Goal: Contribute content

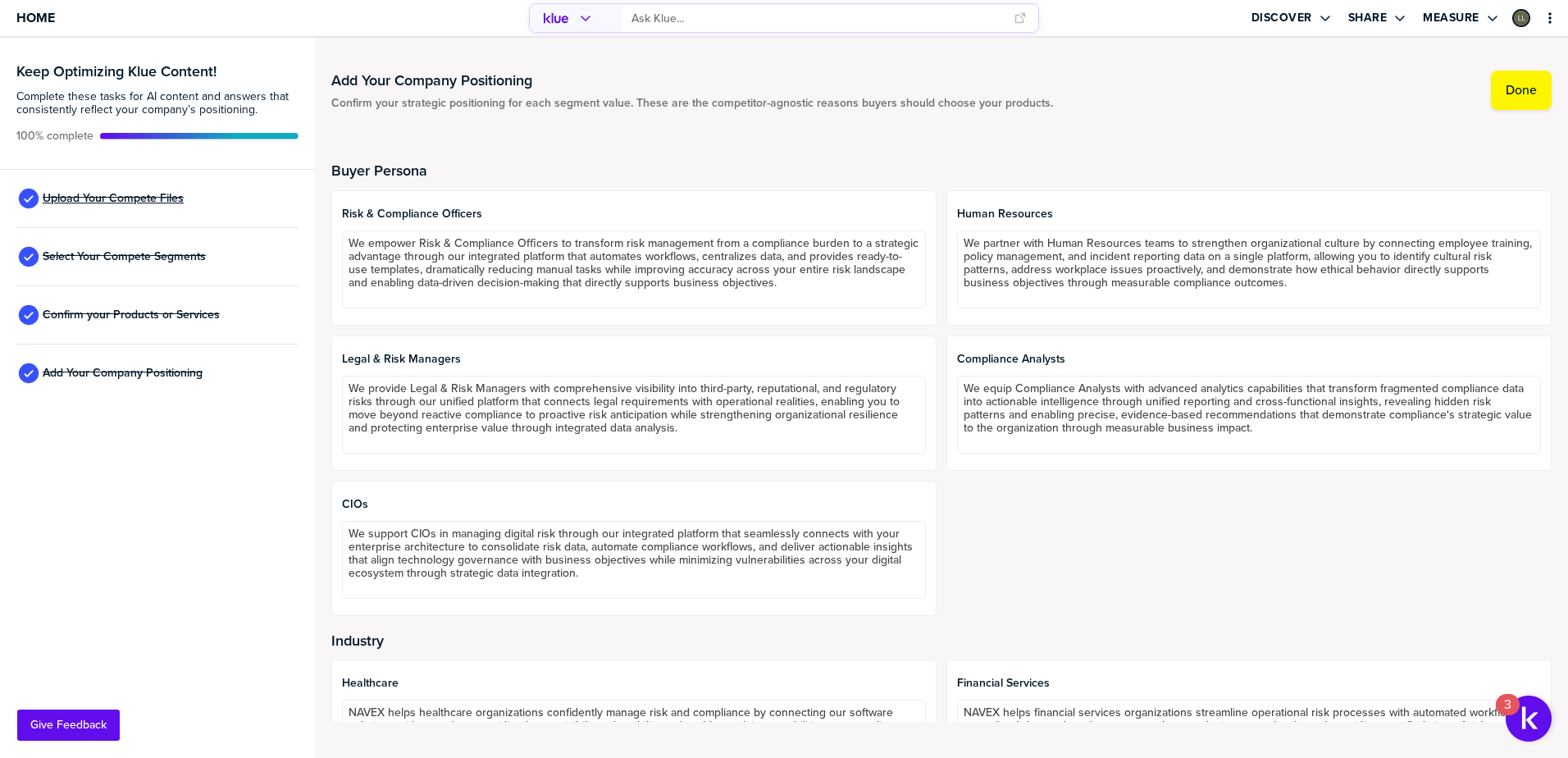
click at [92, 200] on span "Upload Your Compete Files" at bounding box center [113, 199] width 141 height 13
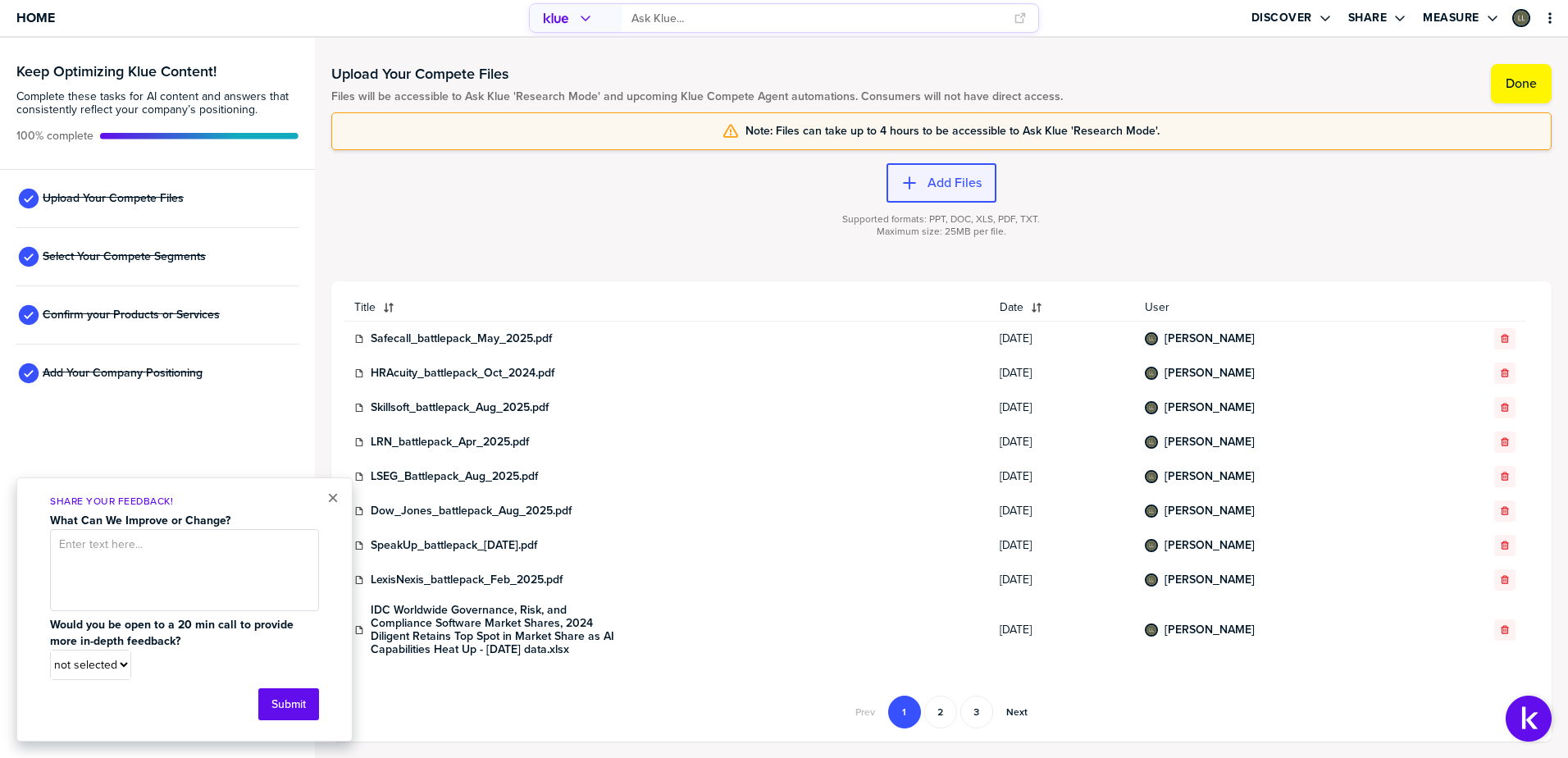
click at [954, 187] on label "Add Files" at bounding box center [955, 183] width 54 height 17
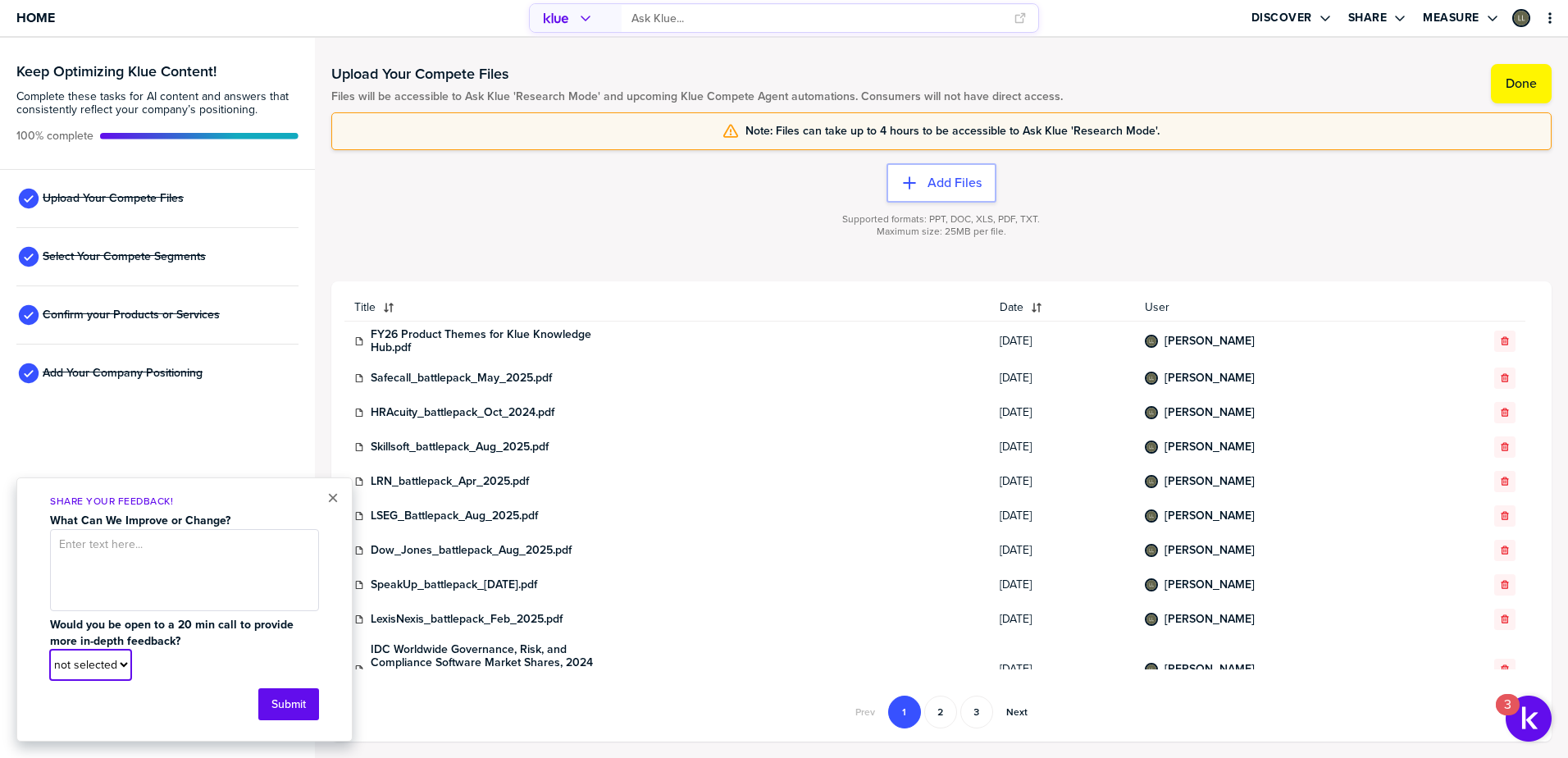
click at [119, 665] on select "not selected Yes No" at bounding box center [91, 665] width 80 height 29
click at [181, 659] on div "not selected Yes No" at bounding box center [185, 665] width 269 height 30
click at [330, 503] on button "×" at bounding box center [333, 497] width 12 height 19
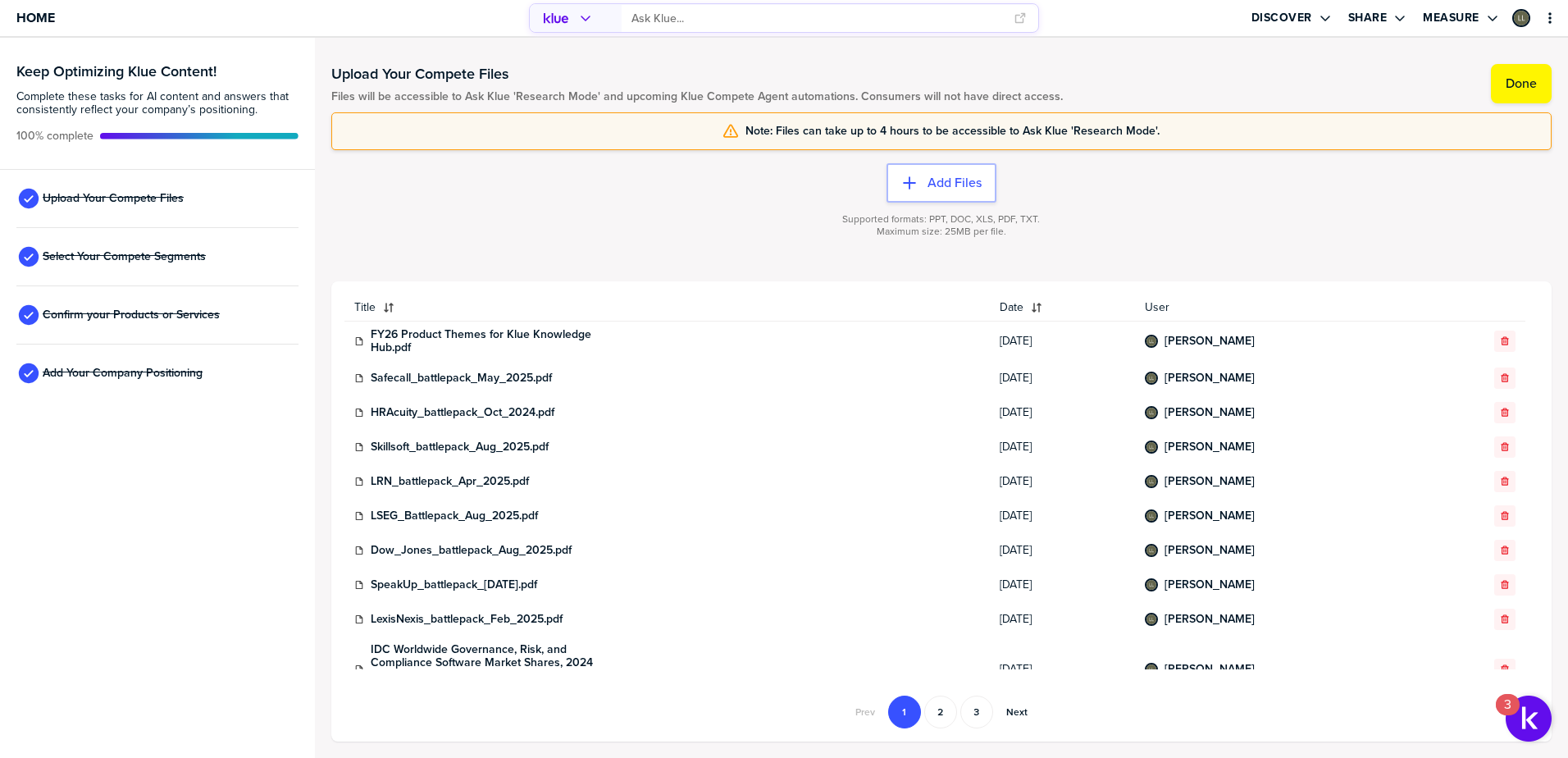
click at [674, 14] on input "primary" at bounding box center [817, 18] width 371 height 27
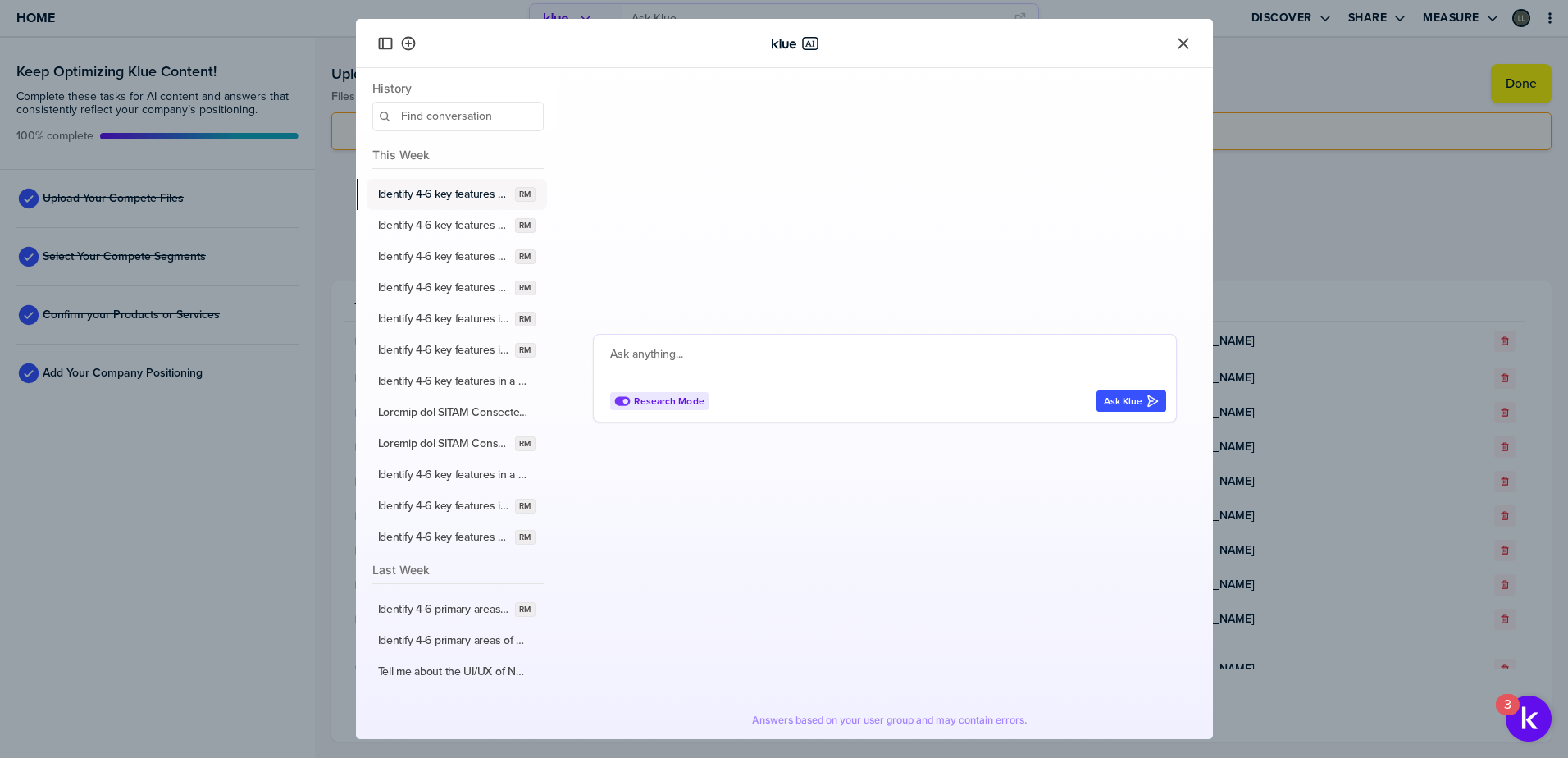
click at [429, 198] on label "Identify 4-6 key features for a SaaS GRC insights and benchmarking capabilities…" at bounding box center [443, 195] width 131 height 15
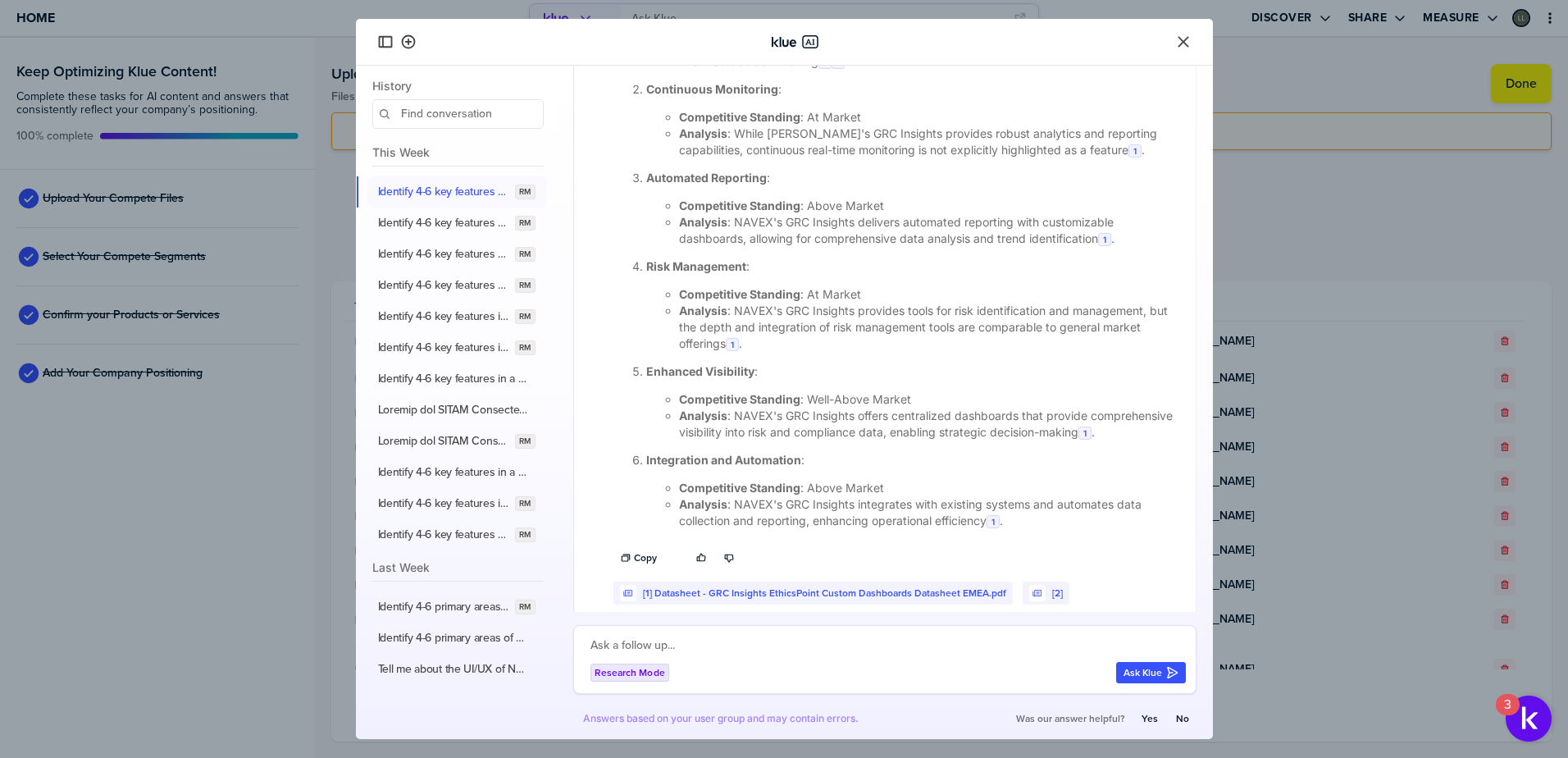
scroll to position [1180, 0]
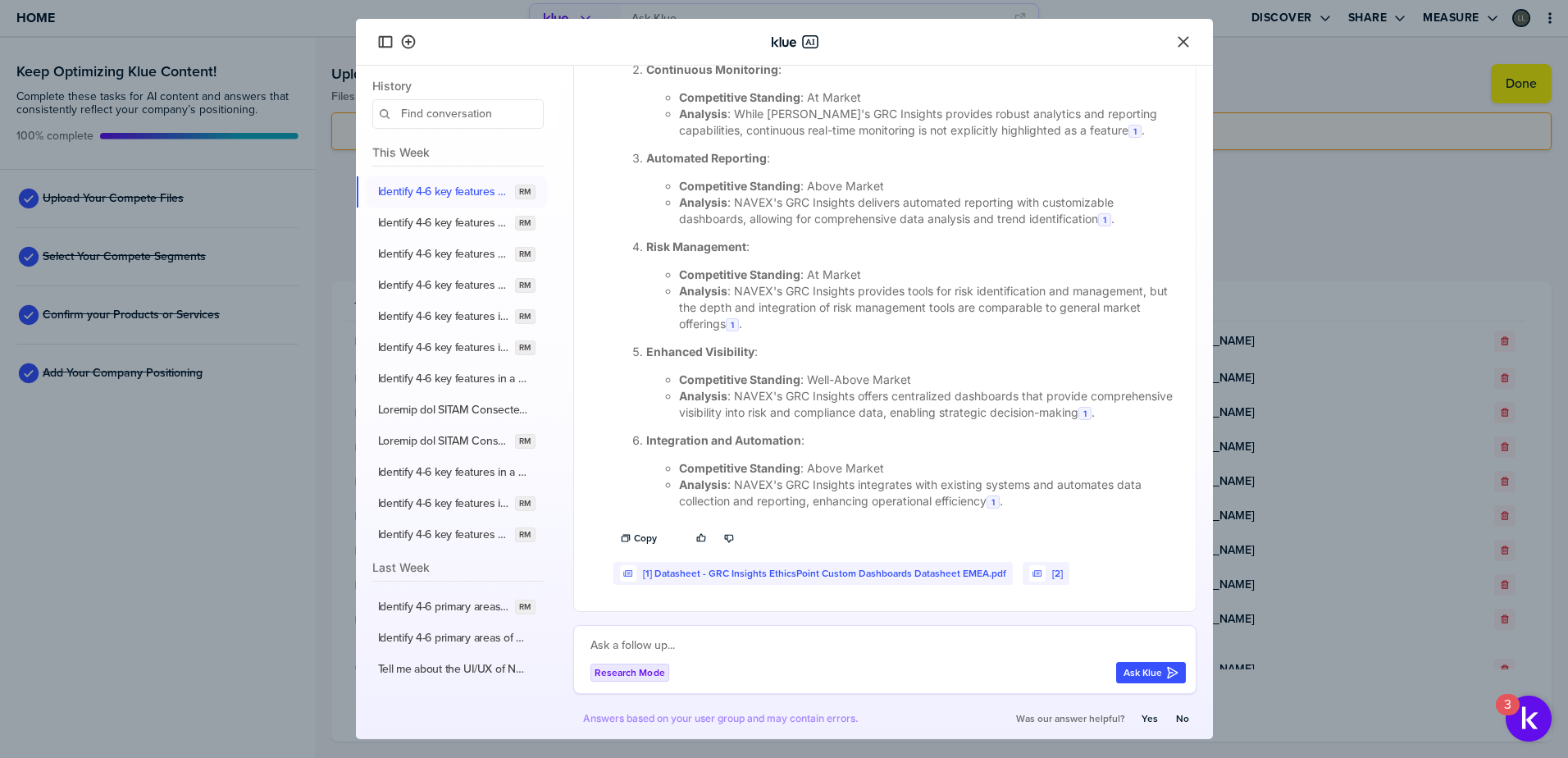
click at [669, 640] on textarea at bounding box center [888, 645] width 595 height 19
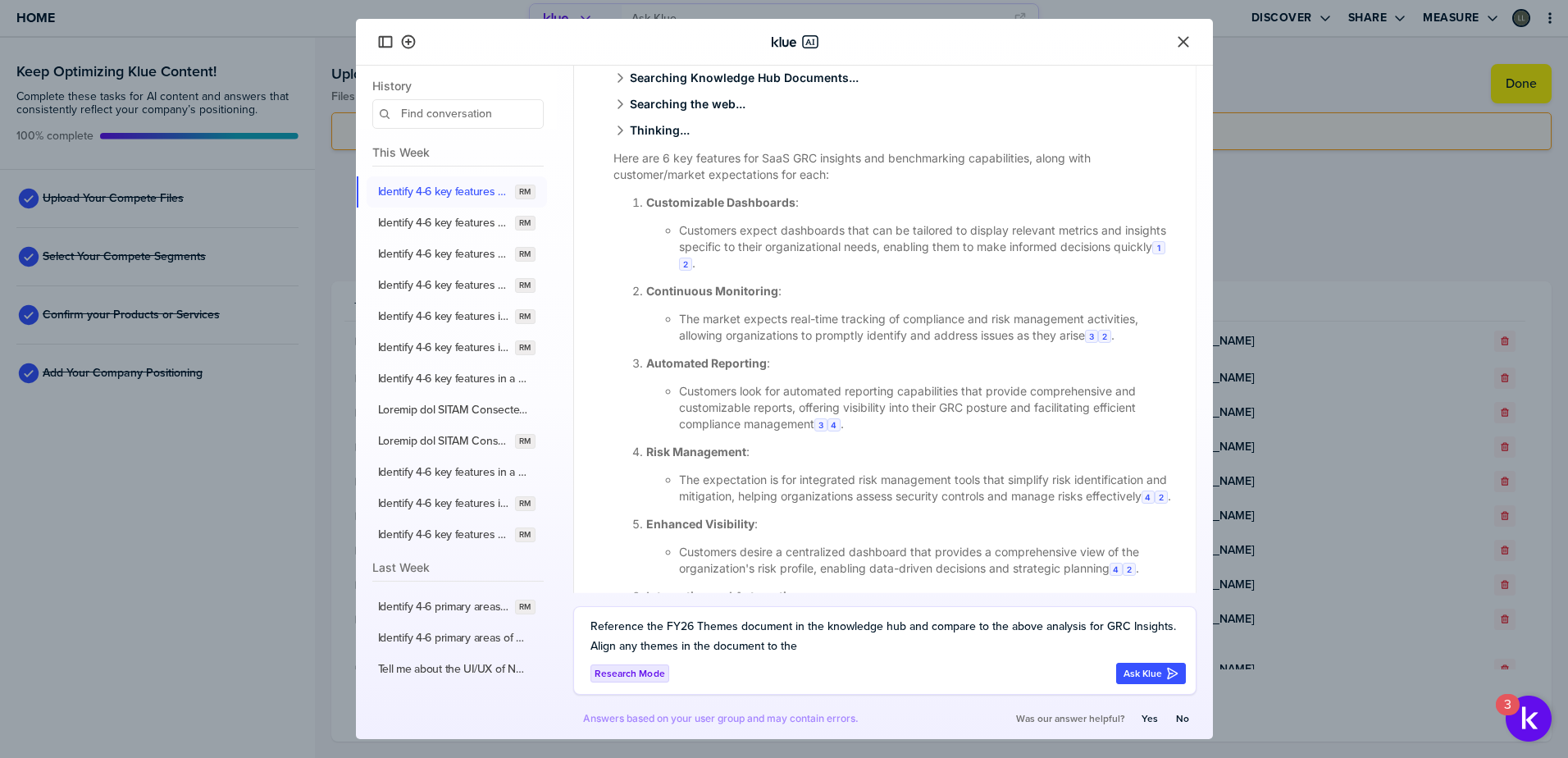
scroll to position [164, 0]
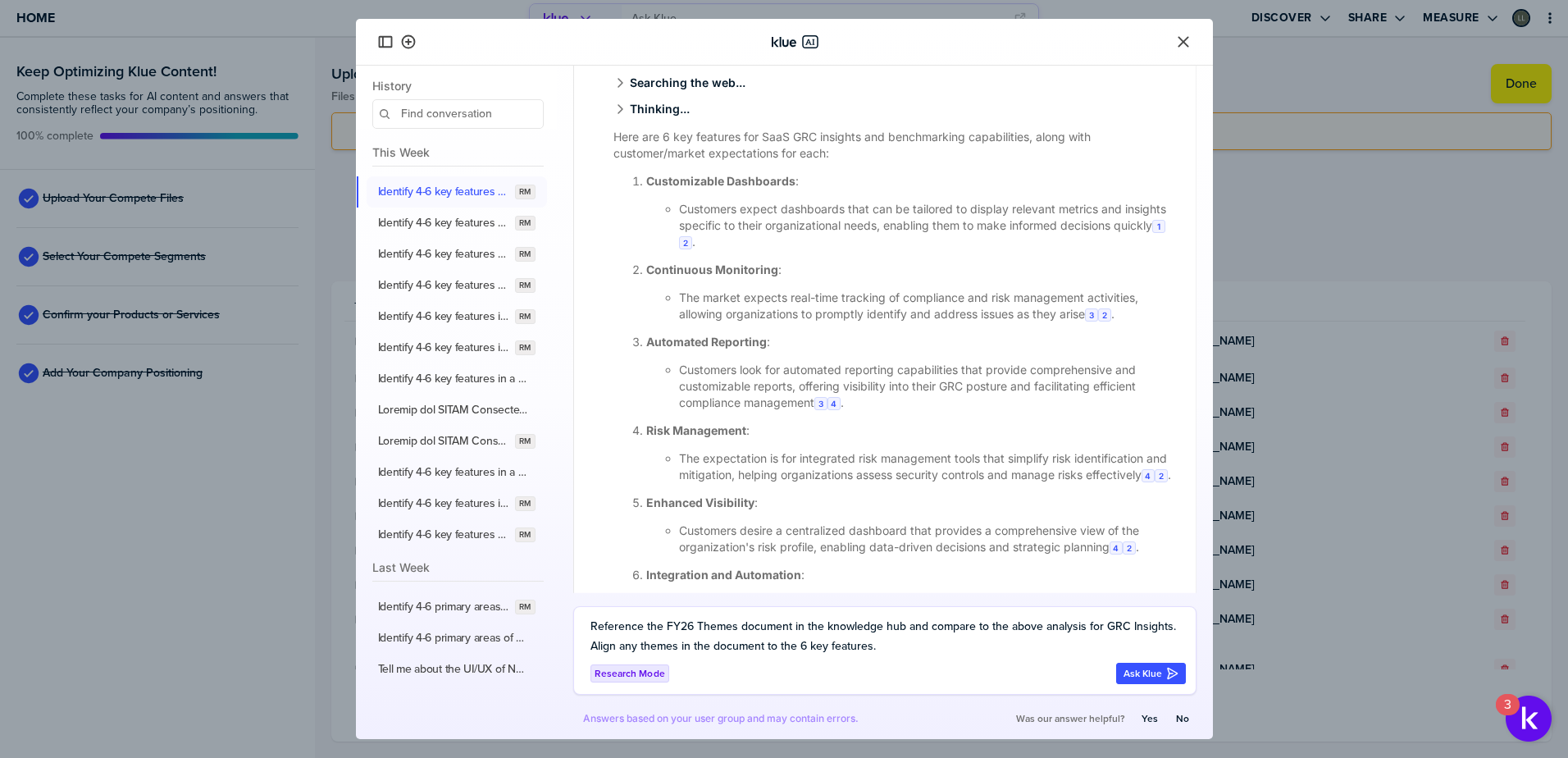
type textarea "Reference the FY26 Themes document in the knowledge hub and compare to the abov…"
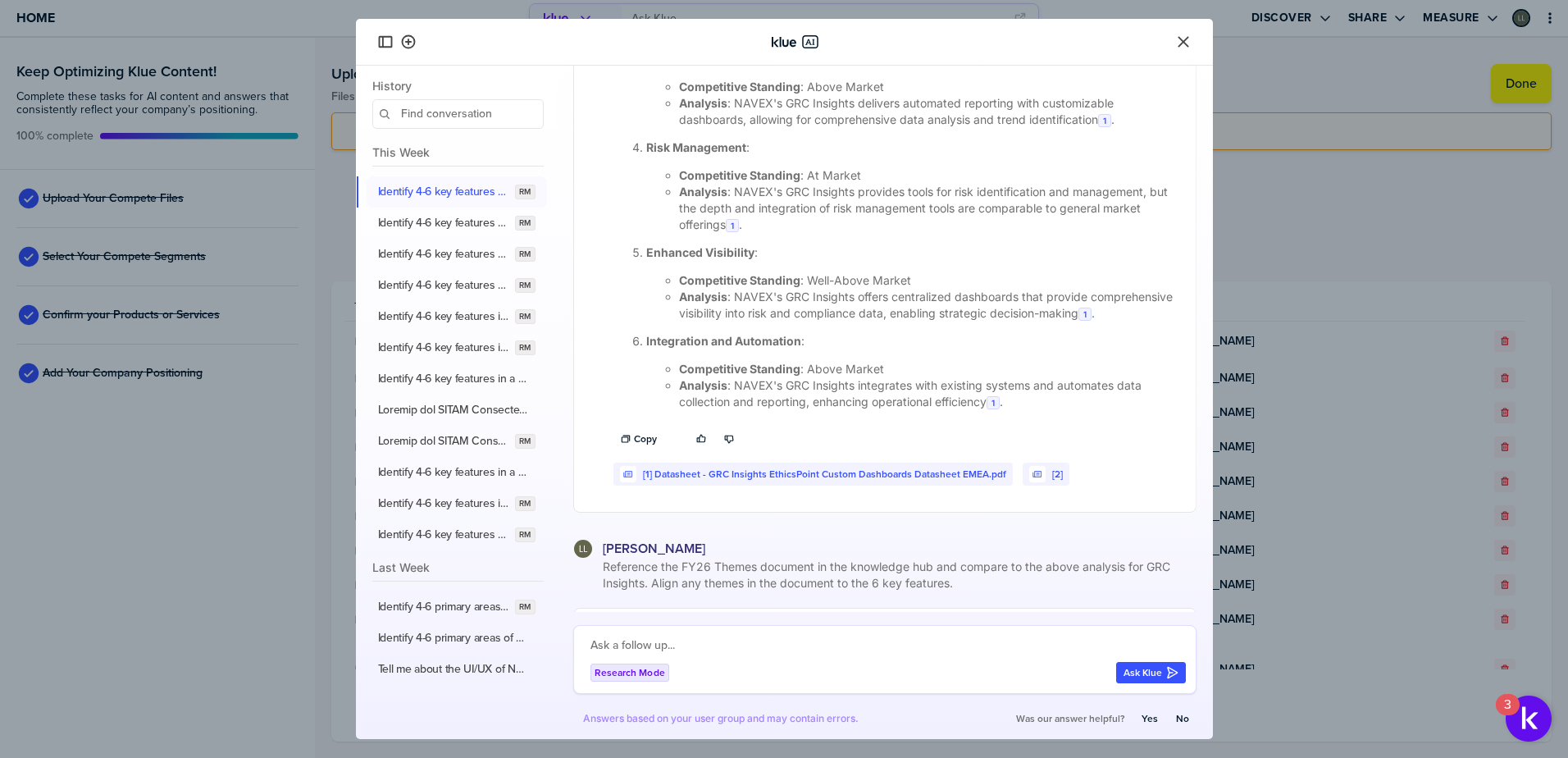
scroll to position [911, 0]
